Goal: Transaction & Acquisition: Purchase product/service

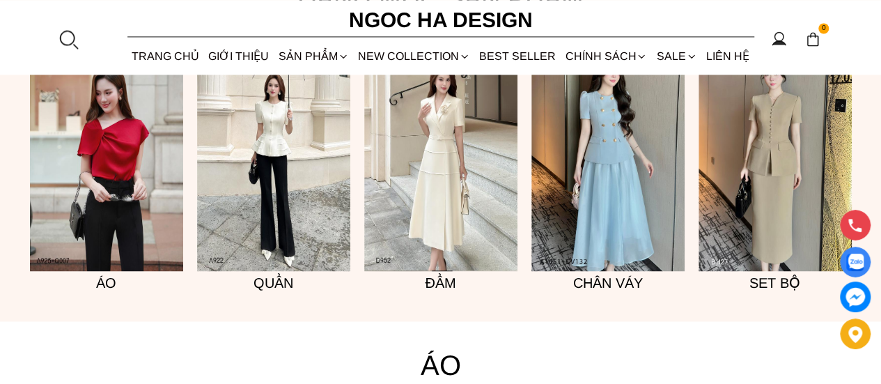
scroll to position [1040, 0]
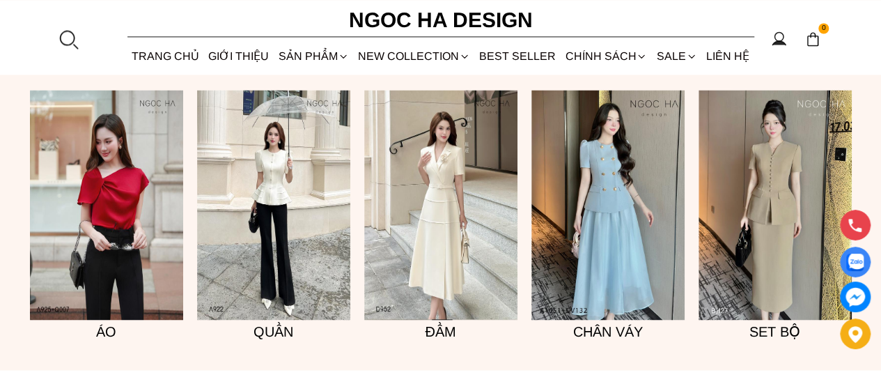
click at [429, 250] on img at bounding box center [440, 205] width 153 height 230
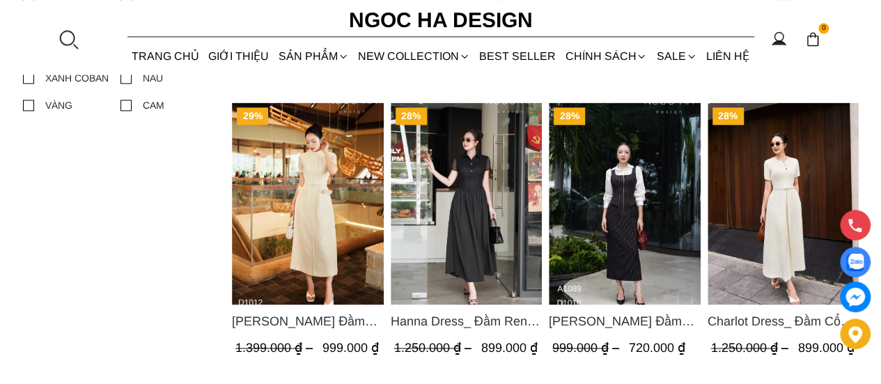
scroll to position [1185, 0]
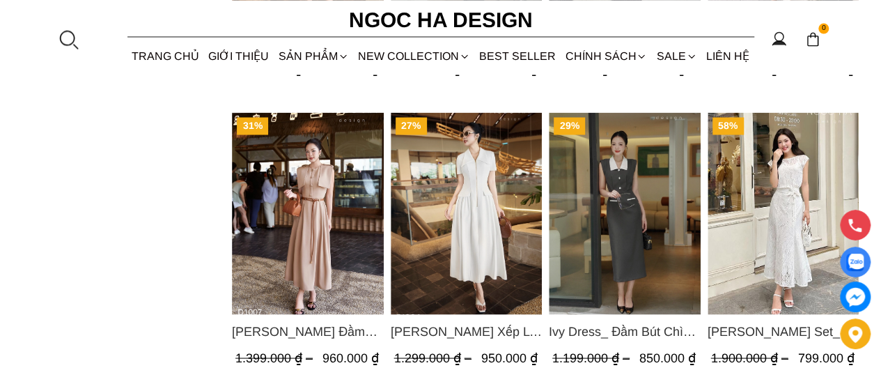
click at [794, 213] on img "Product image - Isabella Set_ Bộ Ren Áo Sơ Mi Vai Chờm Chân Váy Đuôi Cá Màu Trắ…" at bounding box center [783, 213] width 152 height 202
click at [773, 169] on img "Product image - Isabella Set_ Bộ Ren Áo Sơ Mi Vai Chờm Chân Váy Đuôi Cá Màu Trắ…" at bounding box center [783, 213] width 152 height 202
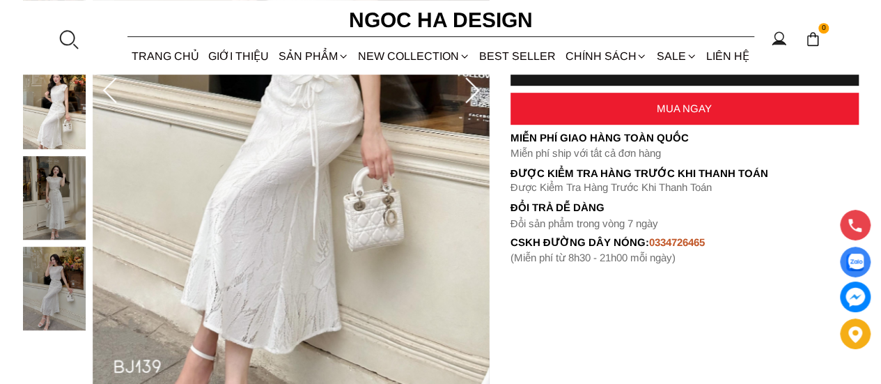
scroll to position [348, 0]
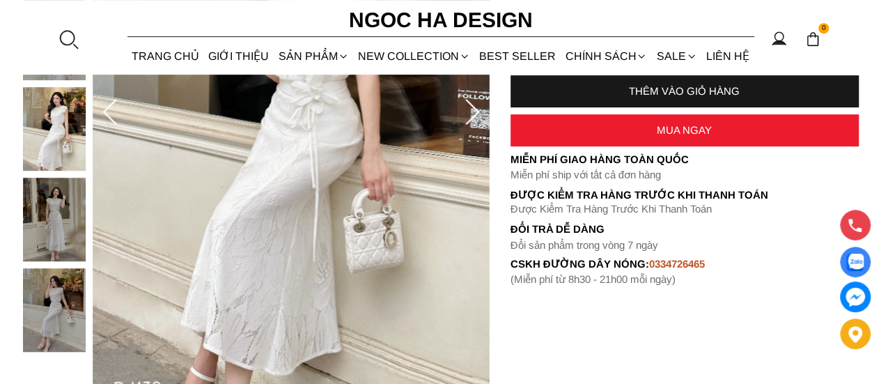
click at [471, 112] on icon at bounding box center [473, 113] width 28 height 28
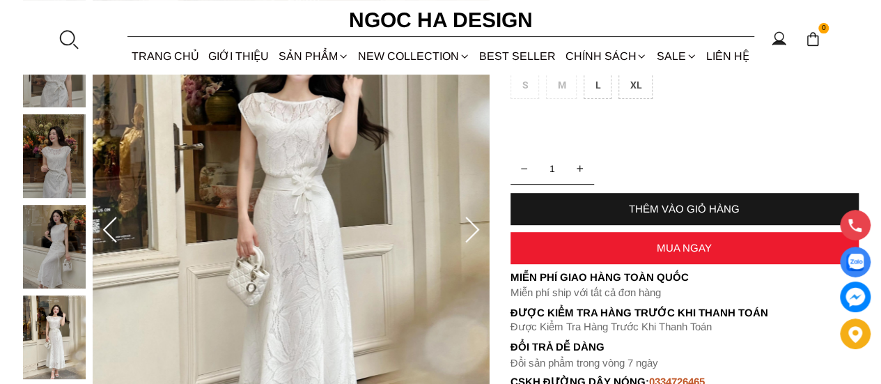
scroll to position [209, 0]
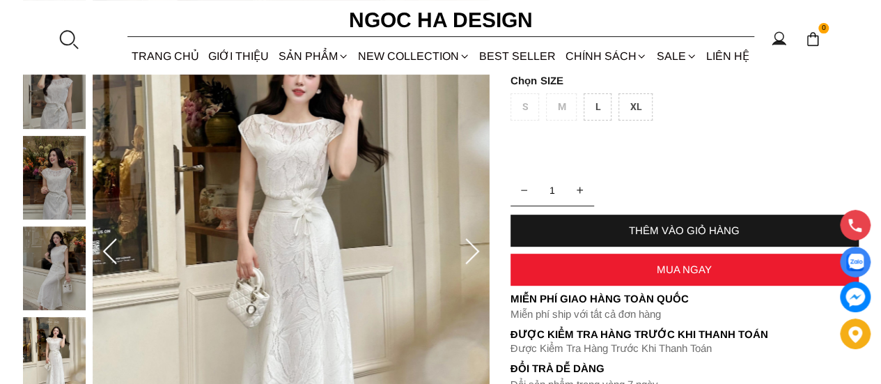
click at [479, 254] on icon at bounding box center [473, 252] width 28 height 28
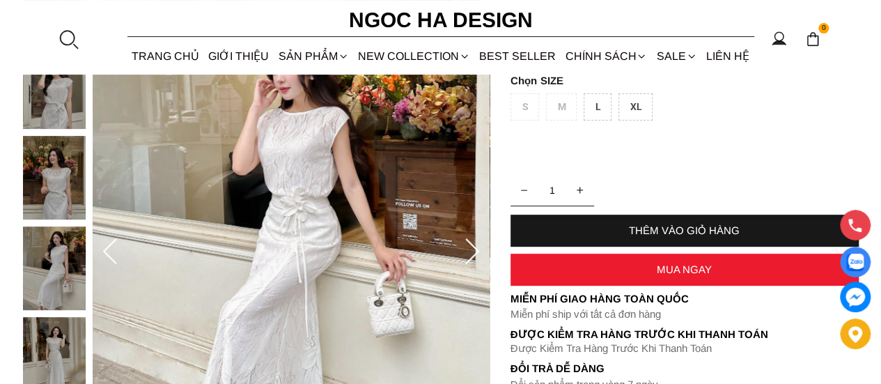
click at [479, 254] on icon at bounding box center [473, 252] width 28 height 28
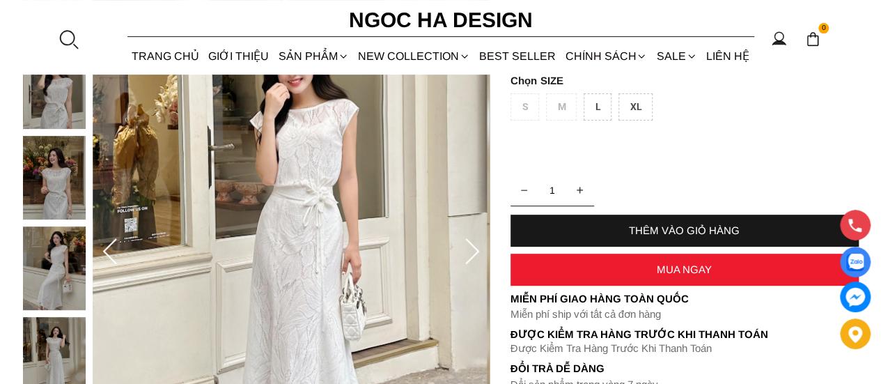
click at [479, 254] on icon at bounding box center [473, 252] width 28 height 28
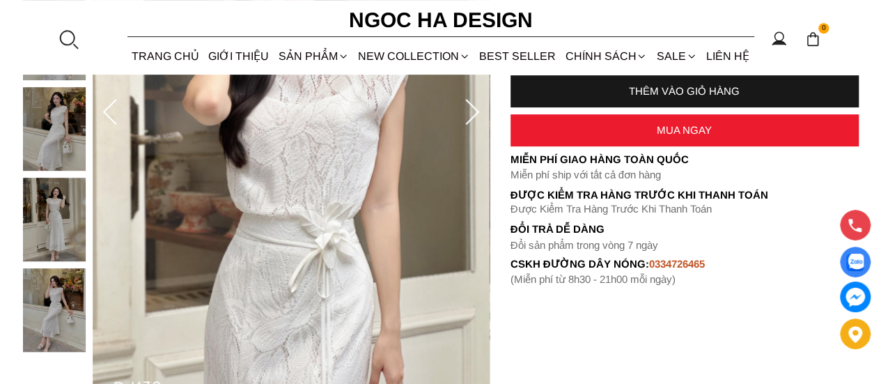
scroll to position [279, 0]
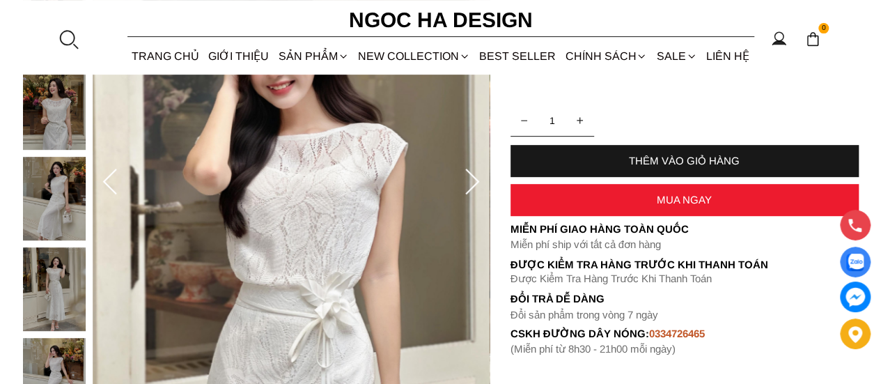
click at [55, 272] on img at bounding box center [54, 289] width 63 height 84
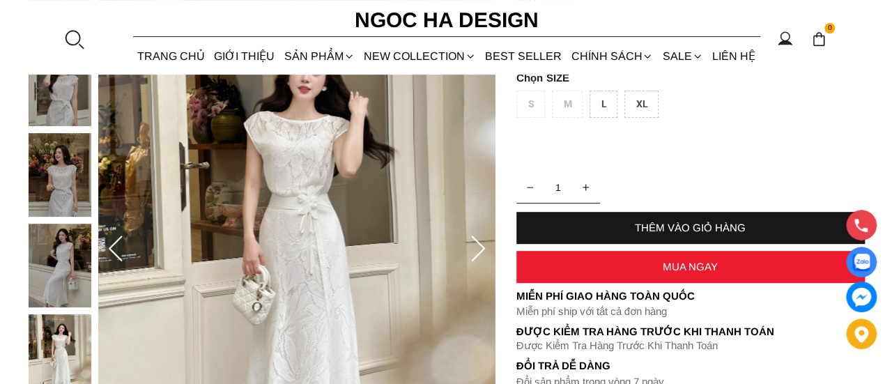
scroll to position [209, 0]
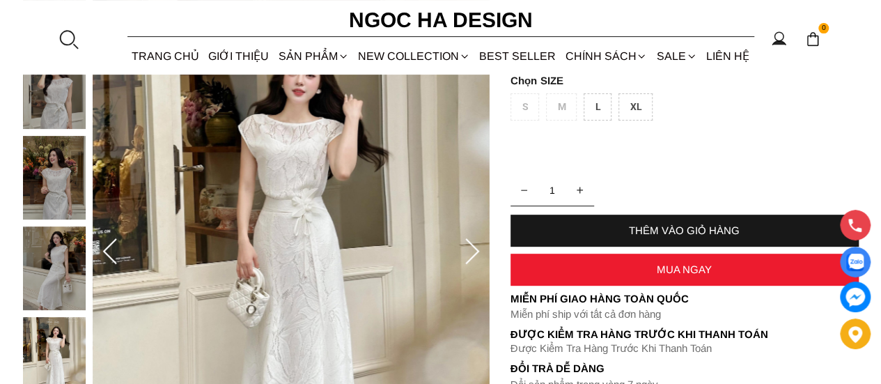
click at [475, 196] on img at bounding box center [291, 252] width 397 height 595
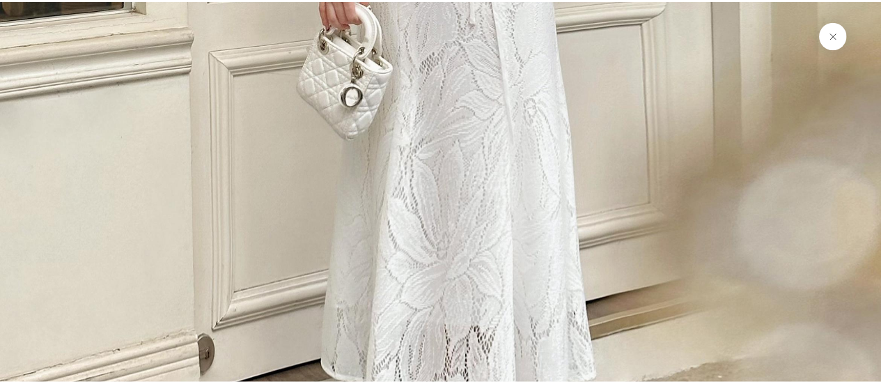
scroll to position [6048, 0]
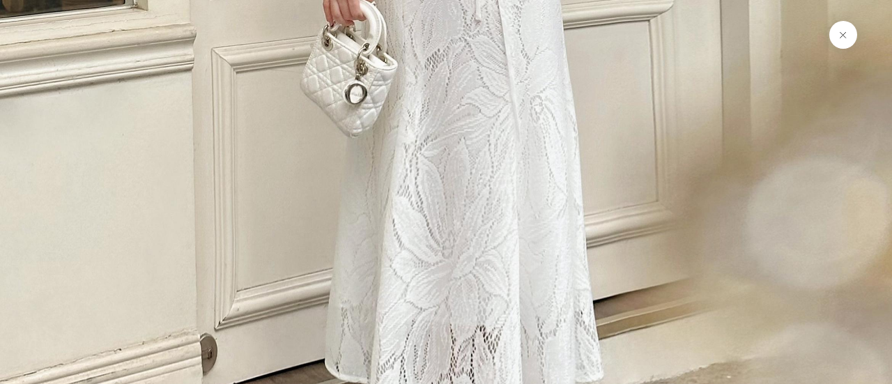
click at [842, 38] on button at bounding box center [843, 35] width 28 height 28
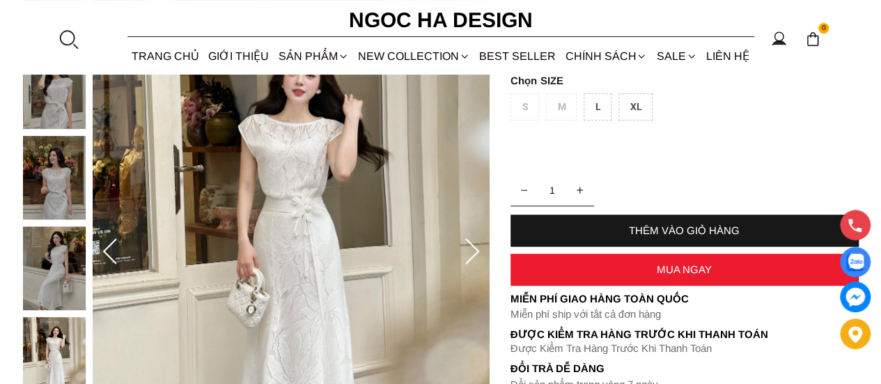
scroll to position [348, 0]
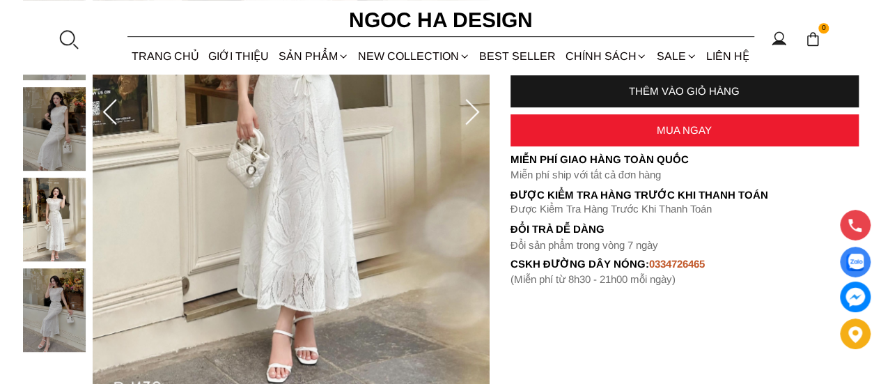
click at [63, 314] on img at bounding box center [54, 310] width 63 height 84
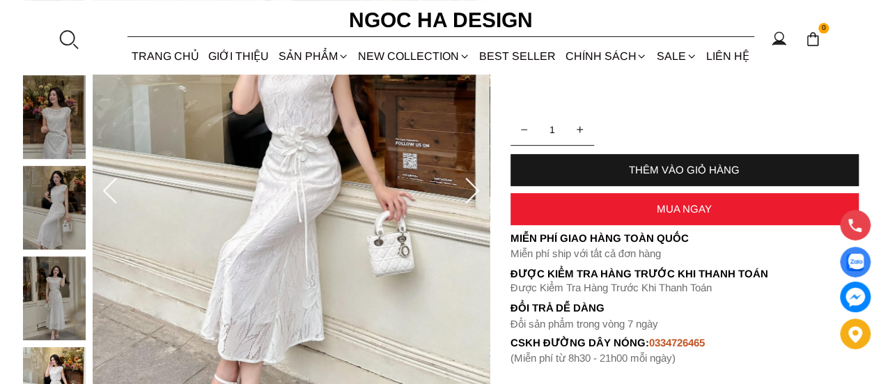
scroll to position [209, 0]
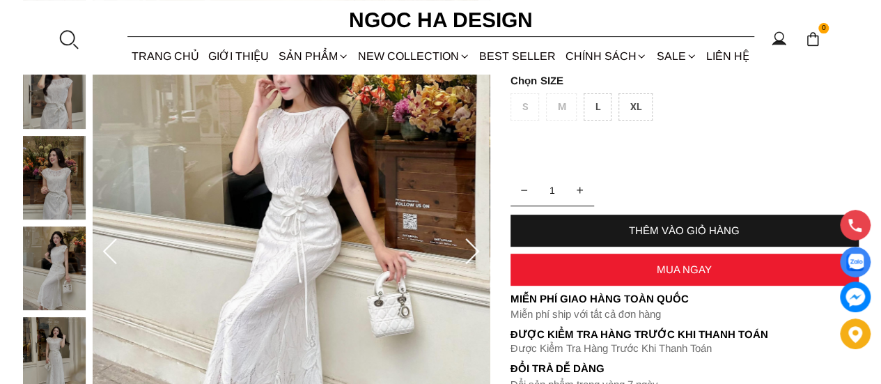
click at [47, 265] on img at bounding box center [54, 268] width 63 height 84
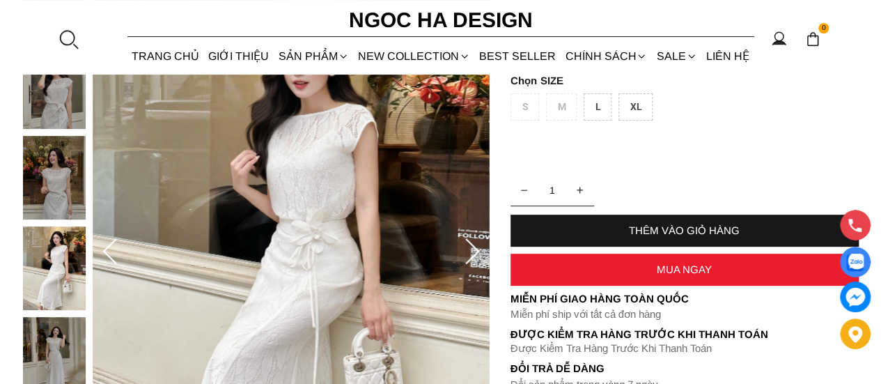
scroll to position [70, 0]
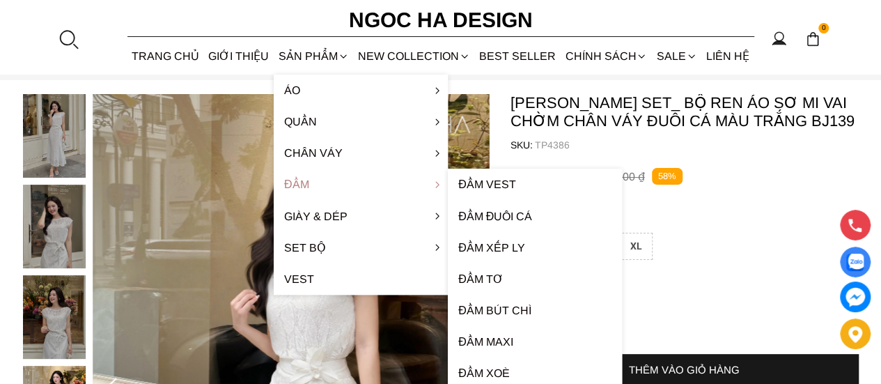
click at [362, 178] on link "Đầm" at bounding box center [361, 184] width 174 height 31
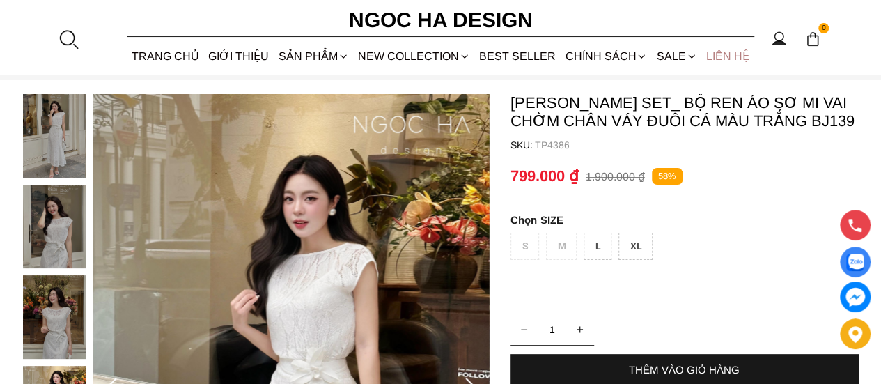
click at [723, 56] on link "LIÊN HỆ" at bounding box center [728, 56] width 52 height 37
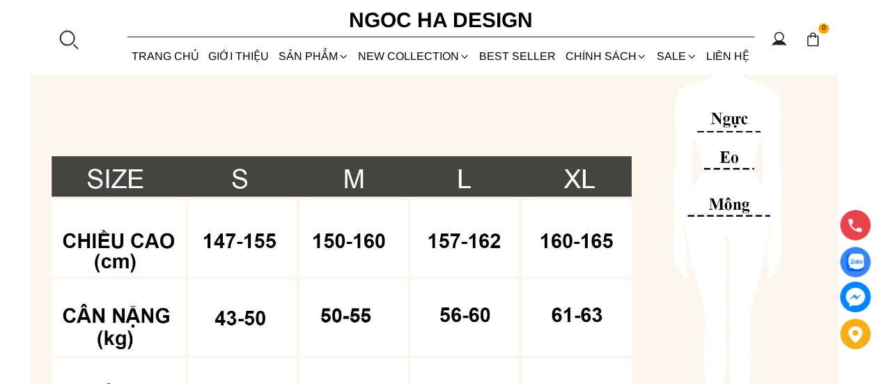
scroll to position [1185, 0]
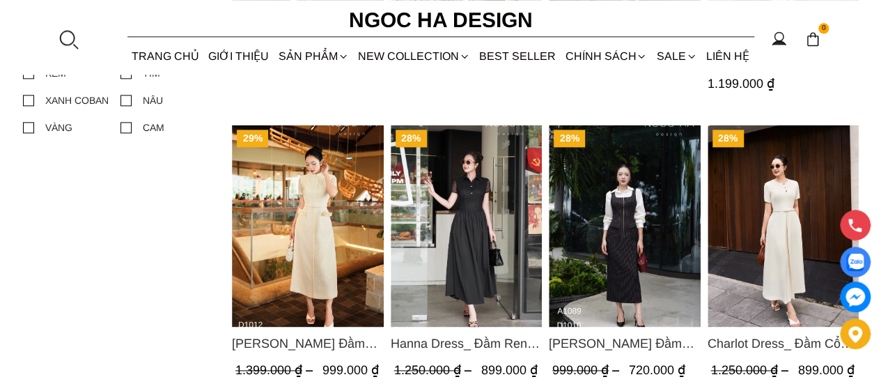
scroll to position [906, 0]
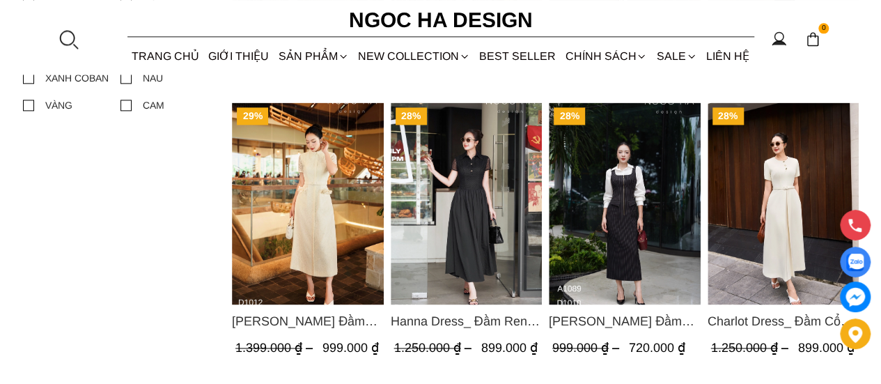
click at [325, 199] on img "Product image - Catherine Dress_ Đầm Ren Đính Hoa Túi Màu Kem D1012" at bounding box center [308, 203] width 152 height 202
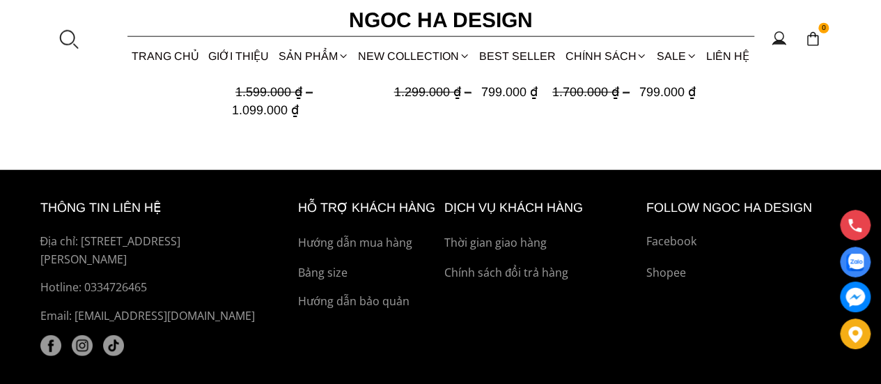
scroll to position [1794, 0]
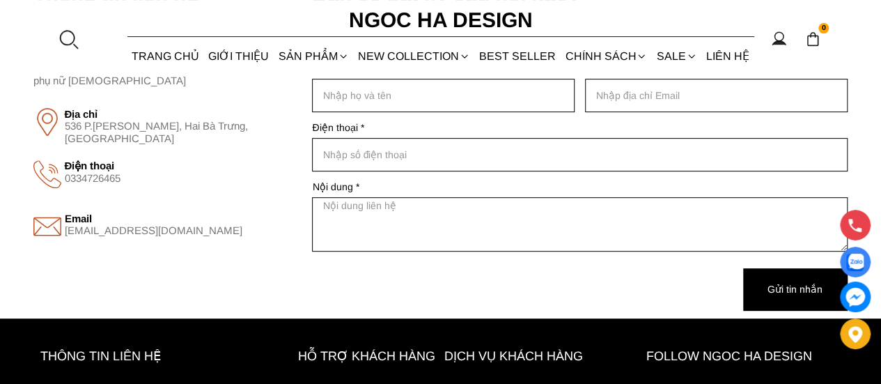
scroll to position [415, 0]
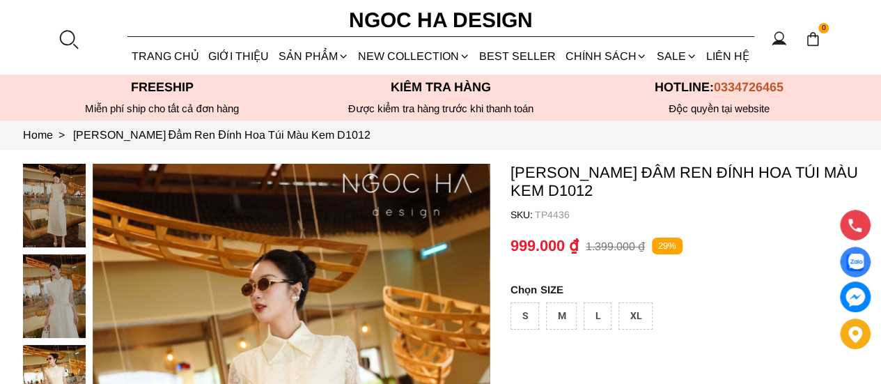
scroll to position [139, 0]
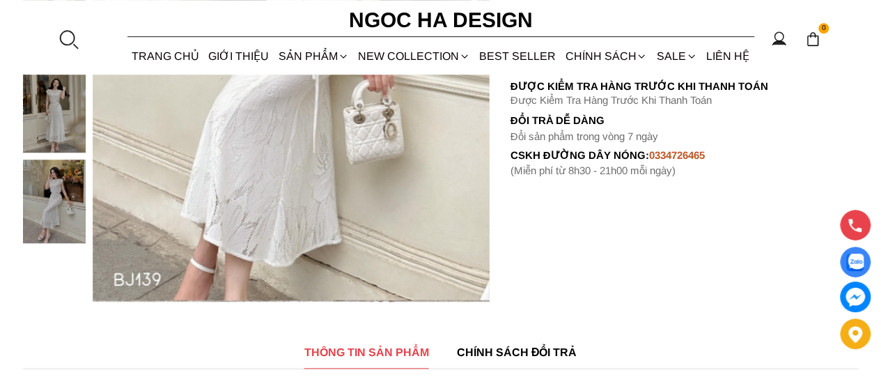
scroll to position [318, 0]
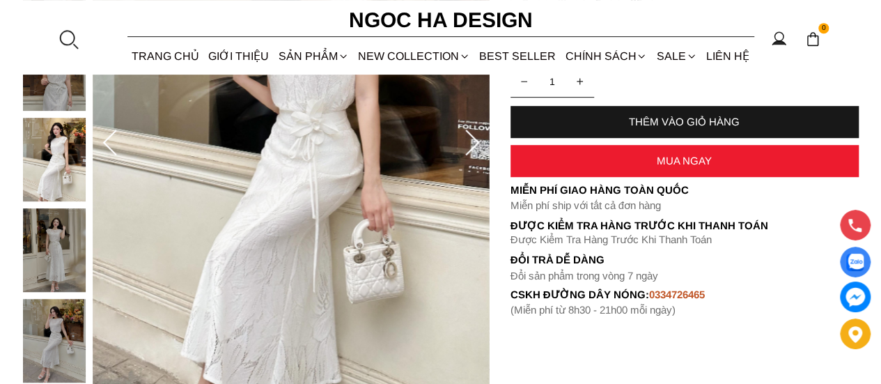
click at [47, 252] on img at bounding box center [54, 250] width 63 height 84
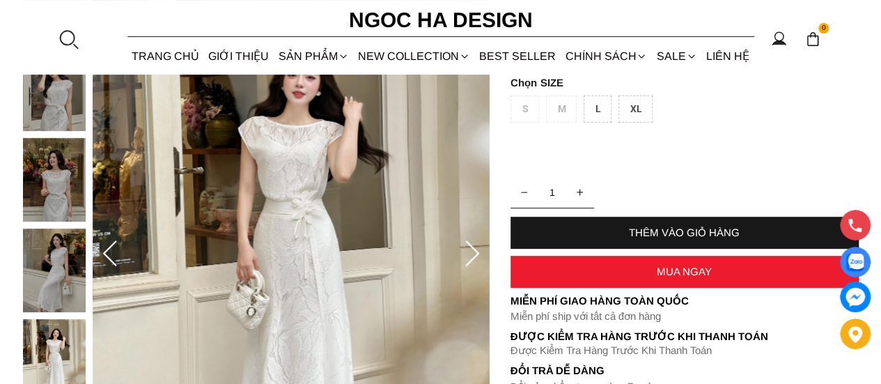
scroll to position [178, 0]
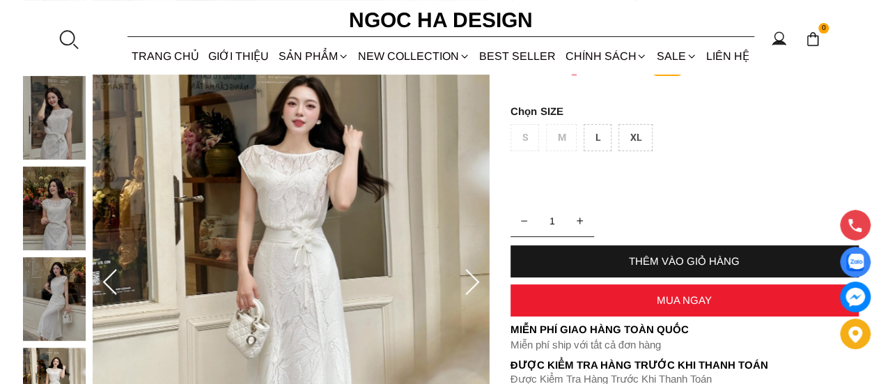
click at [603, 134] on div "L" at bounding box center [598, 137] width 28 height 27
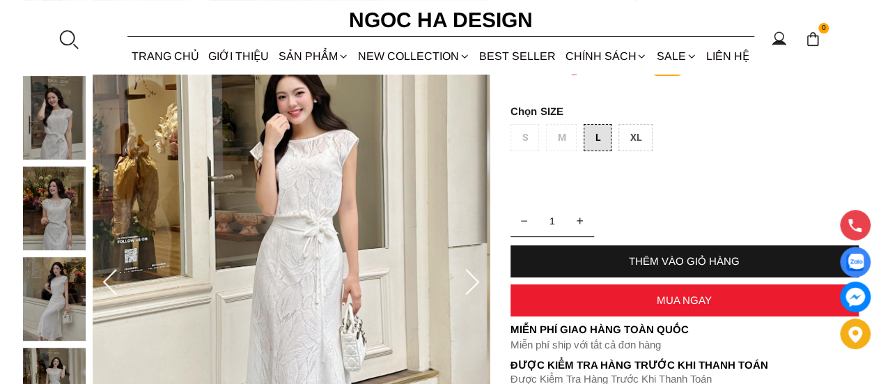
click at [701, 265] on div "THÊM VÀO GIỎ HÀNG" at bounding box center [685, 261] width 348 height 12
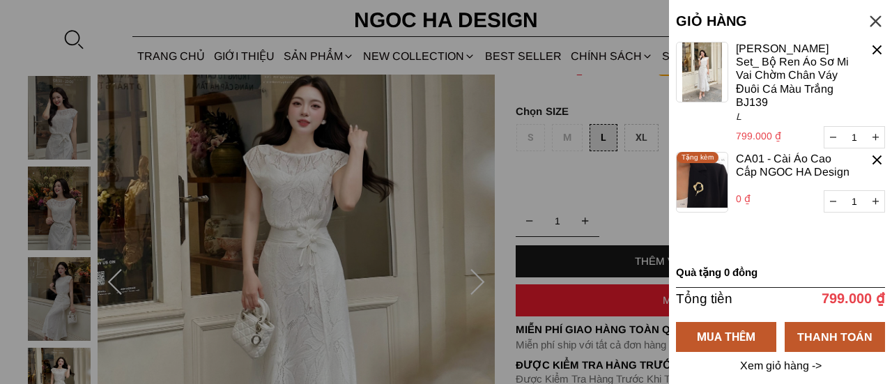
click at [465, 210] on div at bounding box center [446, 192] width 892 height 384
